Goal: Find specific page/section: Find specific page/section

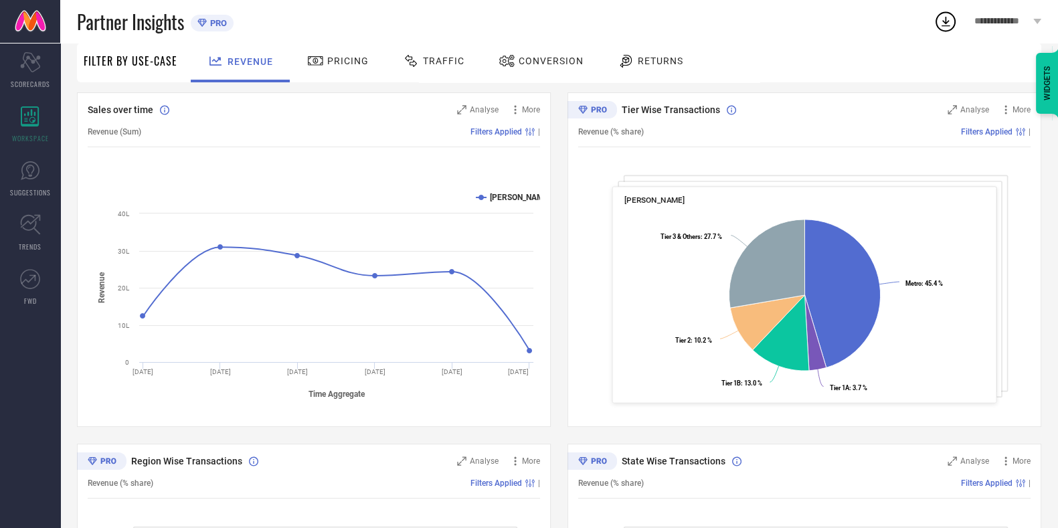
scroll to position [142, 0]
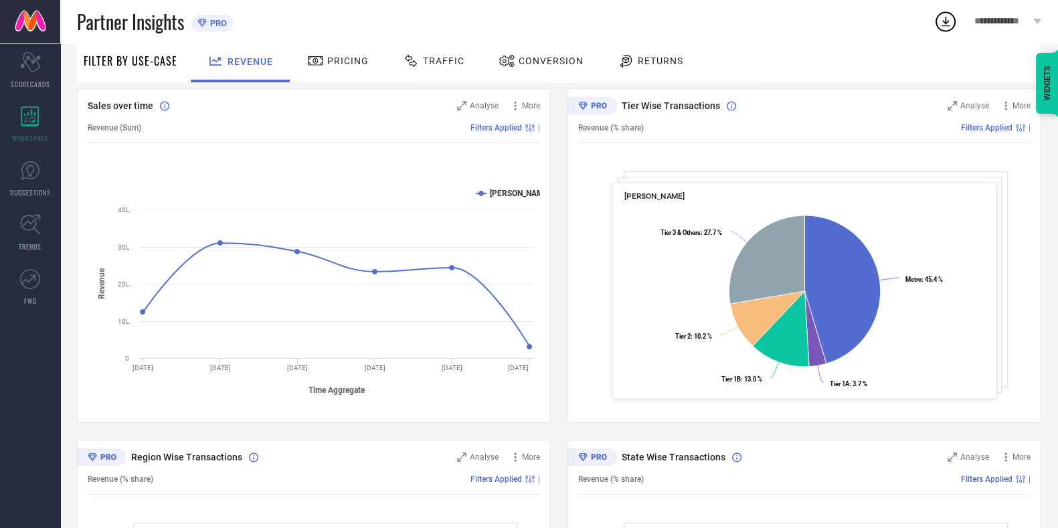
click at [442, 59] on span "Traffic" at bounding box center [443, 61] width 41 height 11
